Goal: Task Accomplishment & Management: Manage account settings

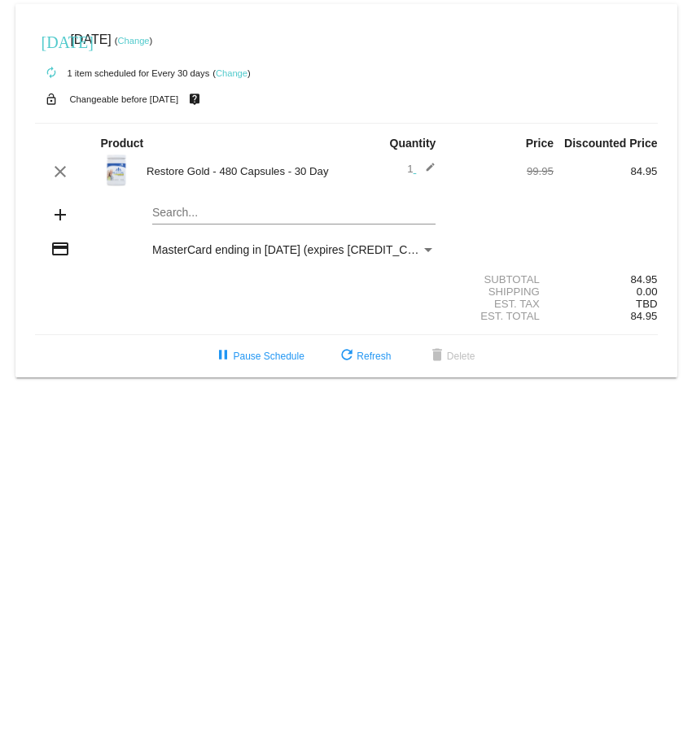
click at [431, 251] on div "Payment Method" at bounding box center [428, 250] width 8 height 4
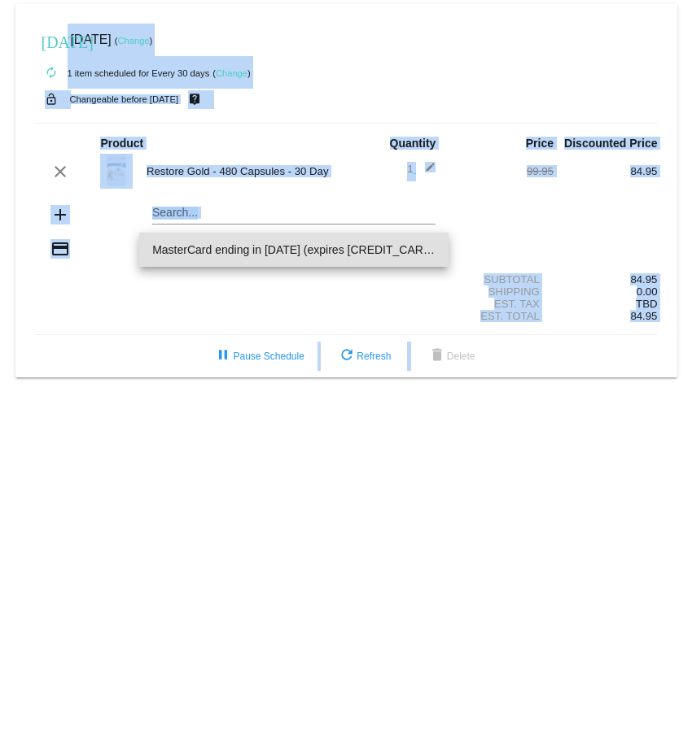
click at [74, 317] on div at bounding box center [346, 370] width 692 height 741
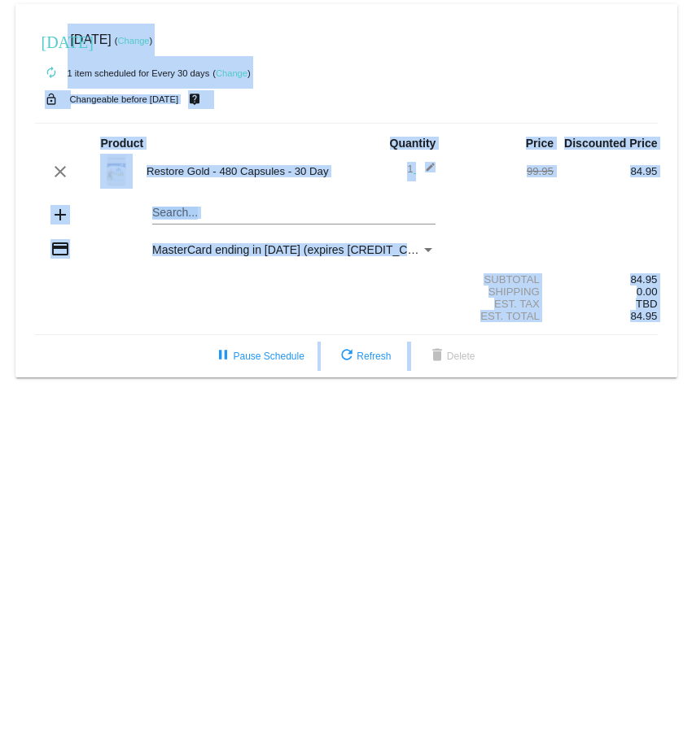
click at [74, 317] on div "Est. Total 84.95" at bounding box center [346, 316] width 622 height 12
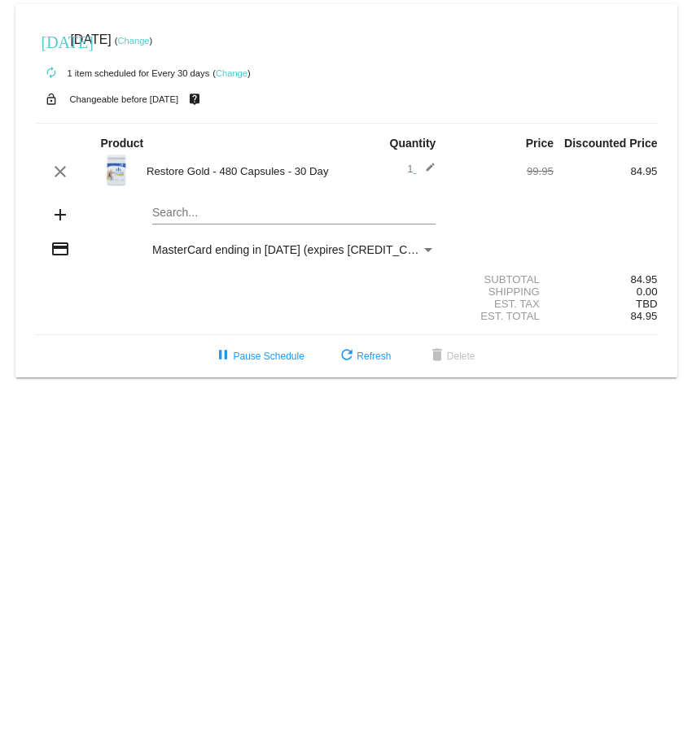
click at [114, 299] on div "Est. Tax TBD" at bounding box center [346, 304] width 622 height 12
click at [585, 46] on div "[DATE] [DATE] ( Change )" at bounding box center [346, 40] width 622 height 33
